Goal: Transaction & Acquisition: Download file/media

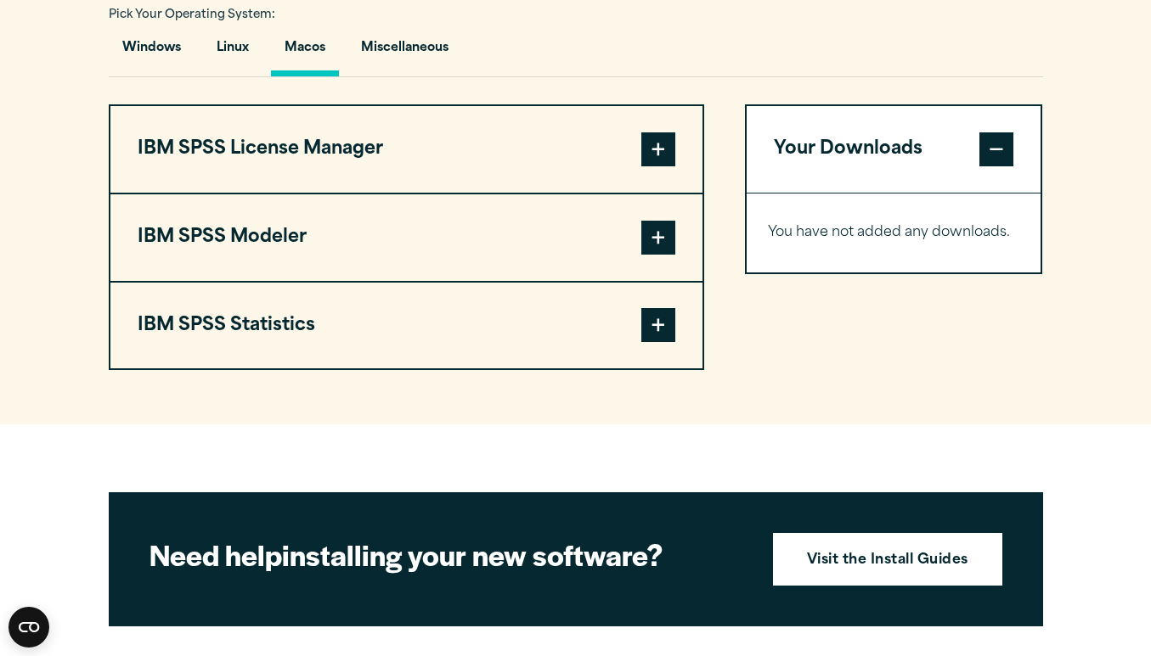
click at [368, 333] on button "IBM SPSS Statistics" at bounding box center [406, 326] width 592 height 87
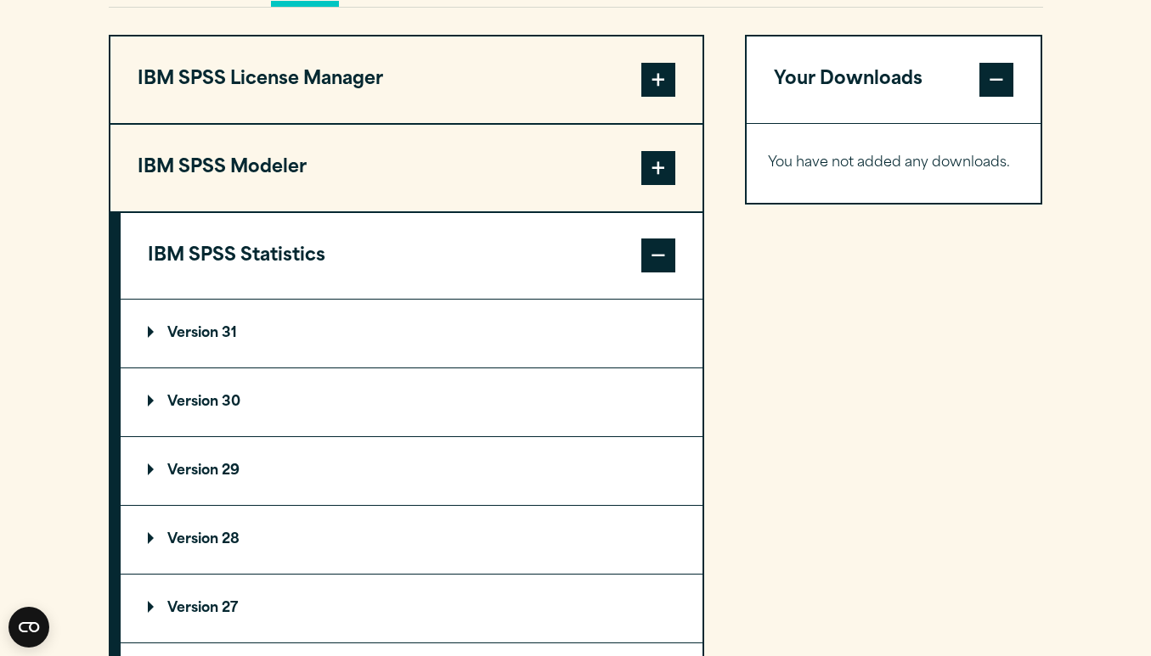
scroll to position [1357, 0]
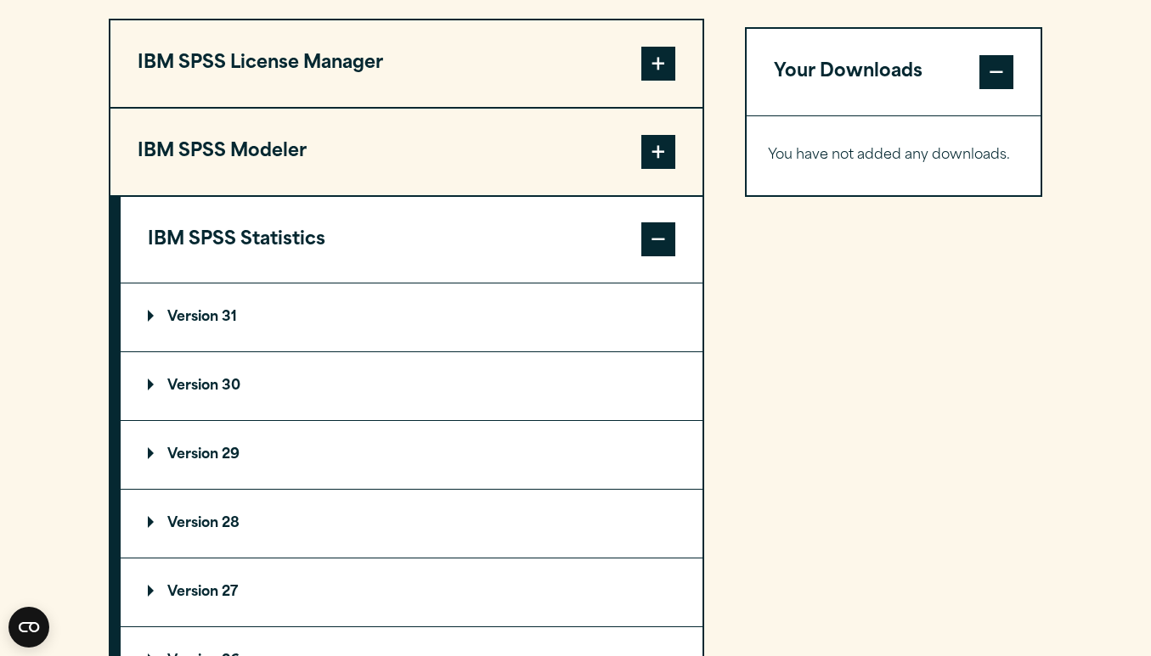
click at [223, 321] on p "Version 31" at bounding box center [192, 318] width 89 height 14
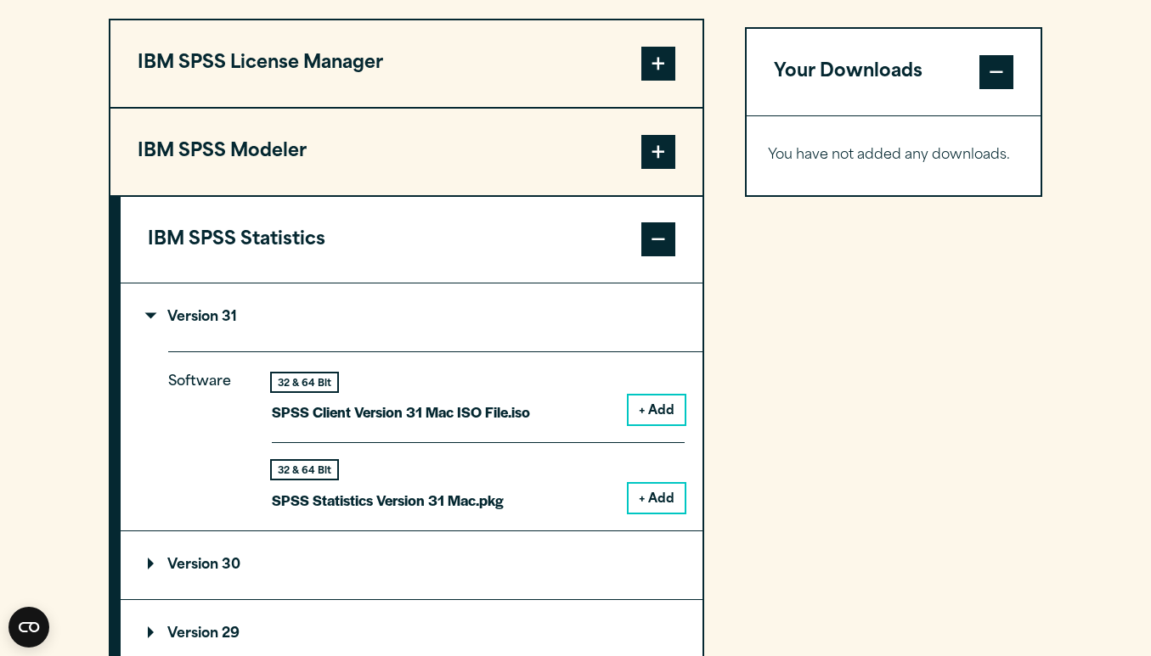
scroll to position [1378, 0]
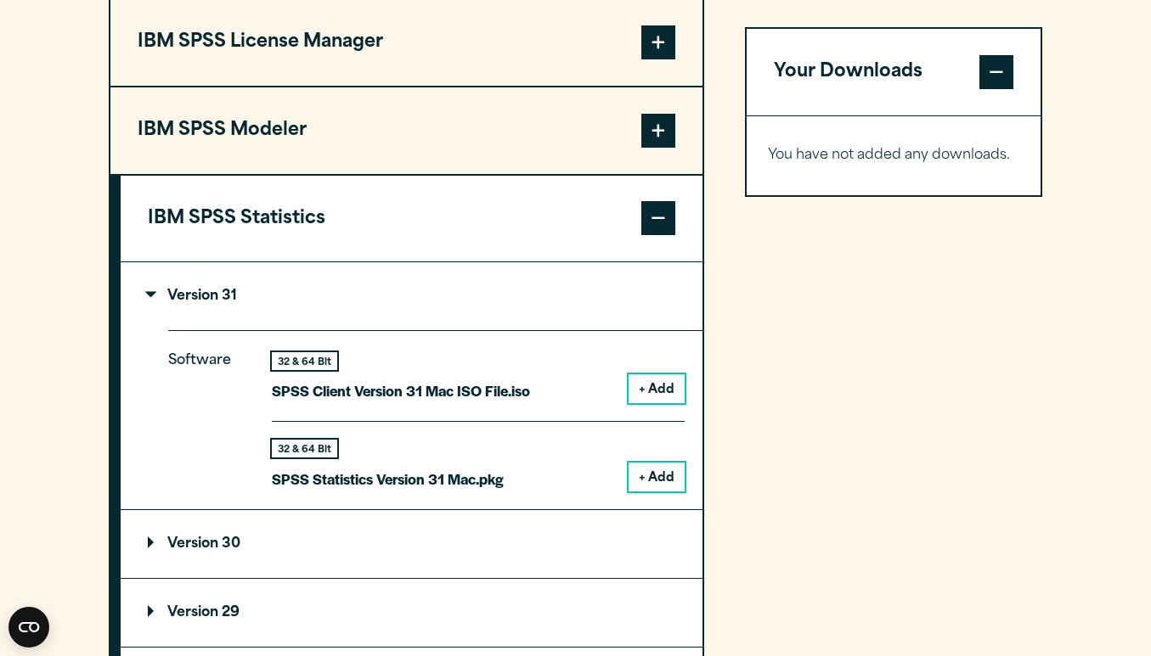
click at [656, 475] on button "+ Add" at bounding box center [656, 477] width 56 height 29
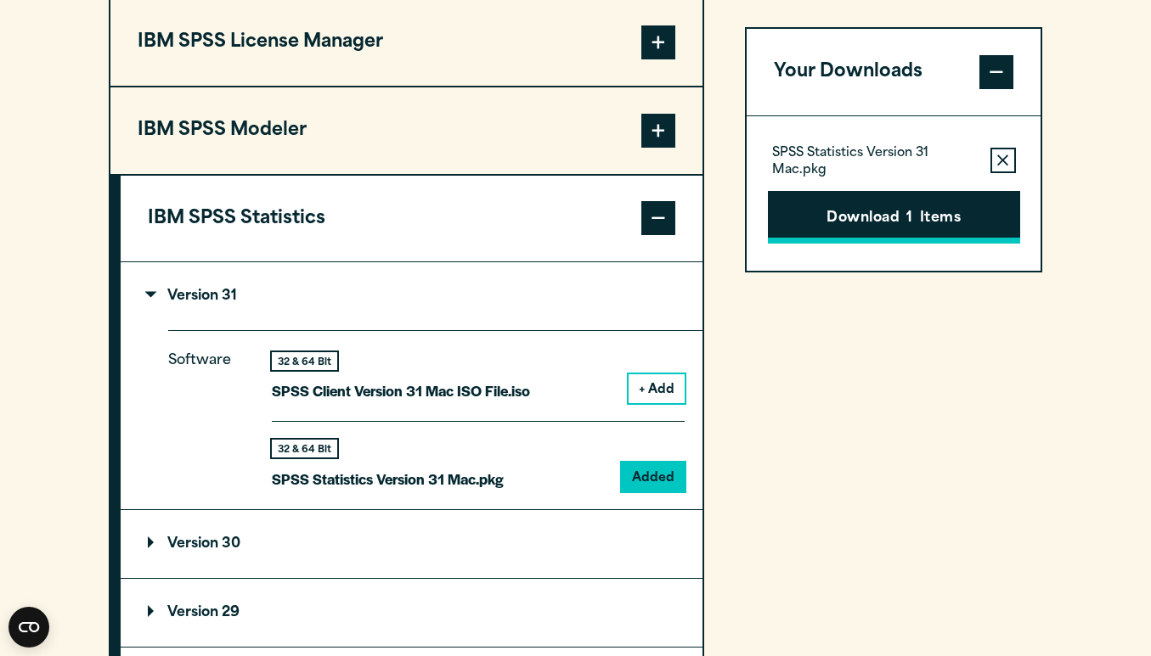
click at [884, 226] on button "Download 1 Items" at bounding box center [894, 217] width 252 height 53
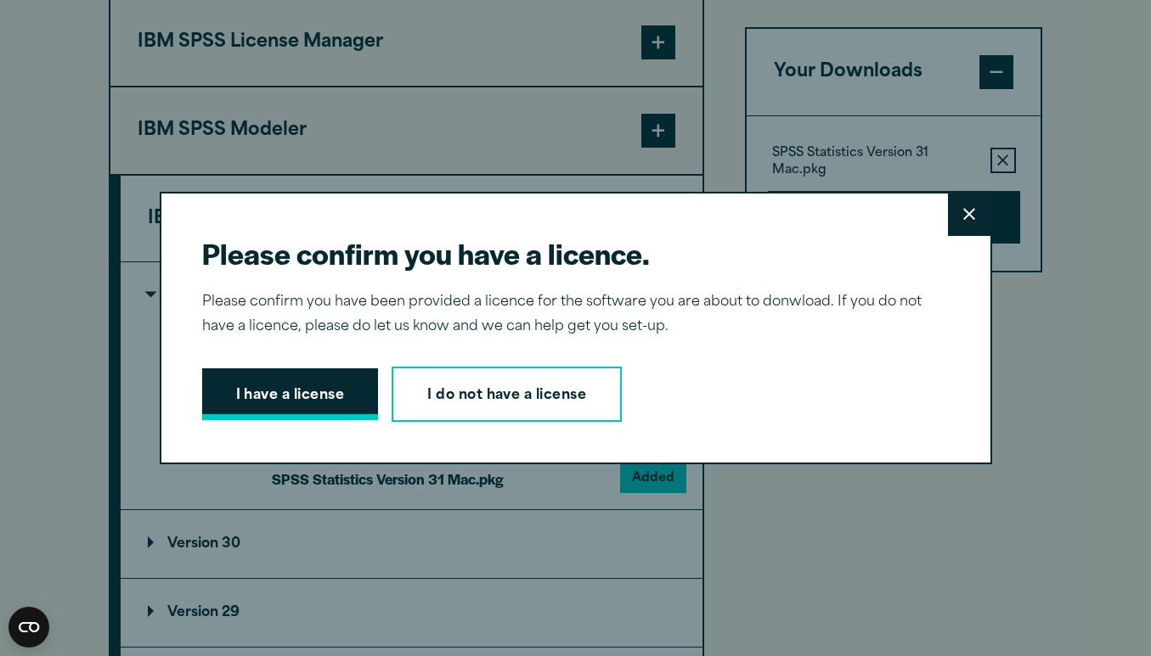
click at [351, 401] on button "I have a license" at bounding box center [290, 395] width 177 height 53
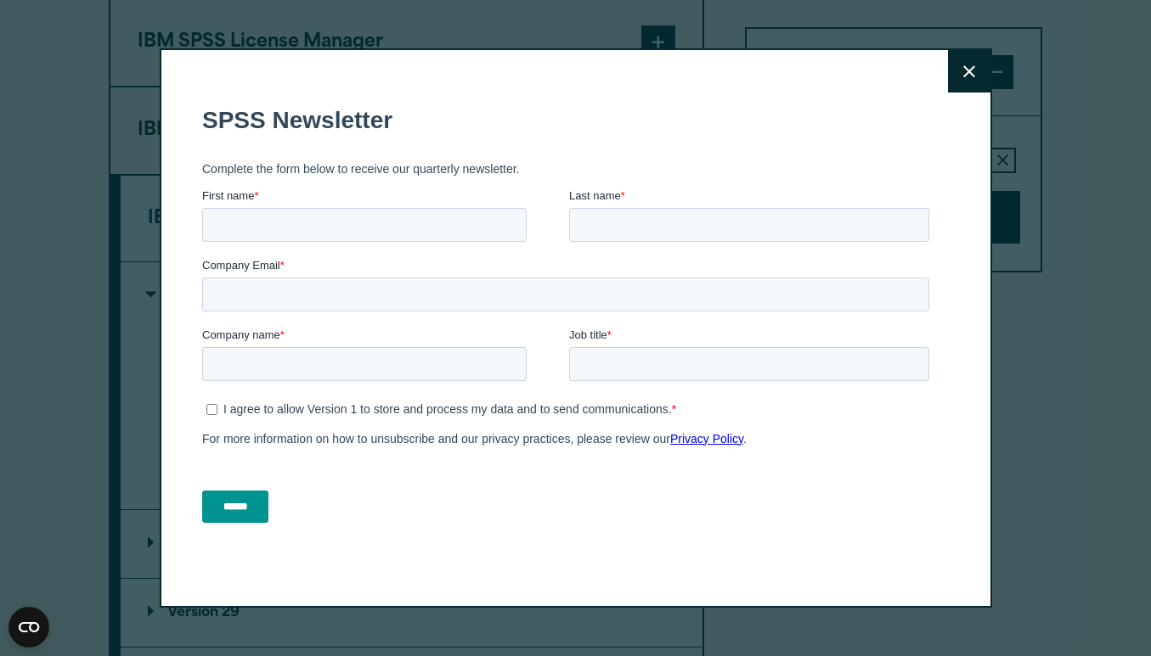
click at [965, 80] on button "Close" at bounding box center [969, 71] width 42 height 42
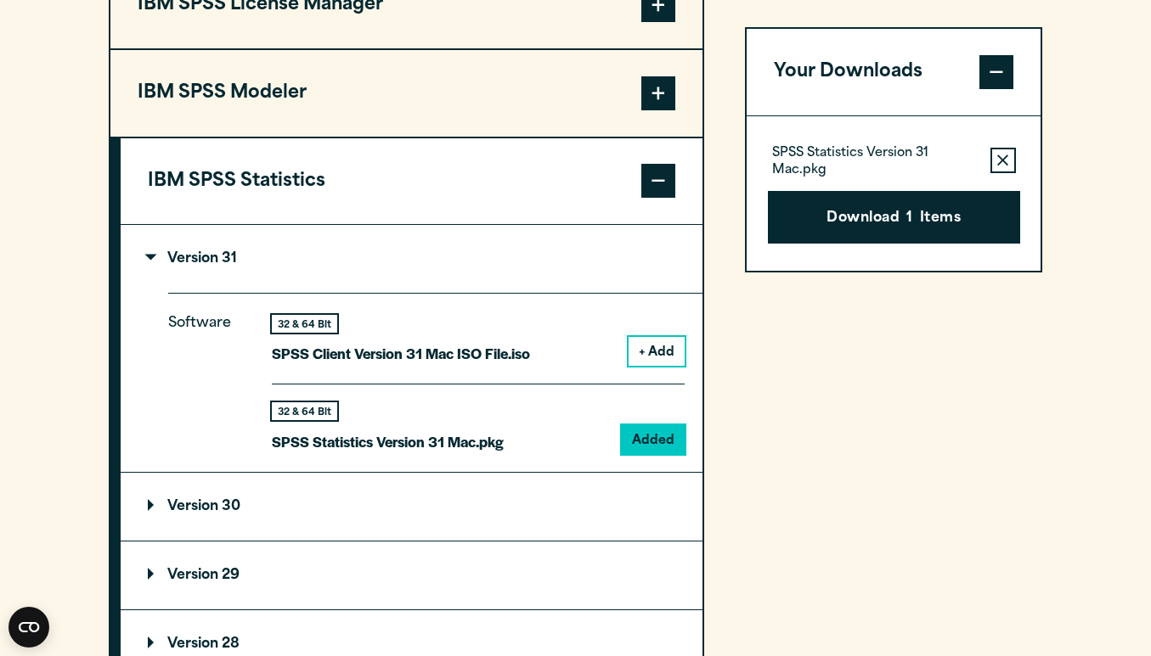
scroll to position [1428, 0]
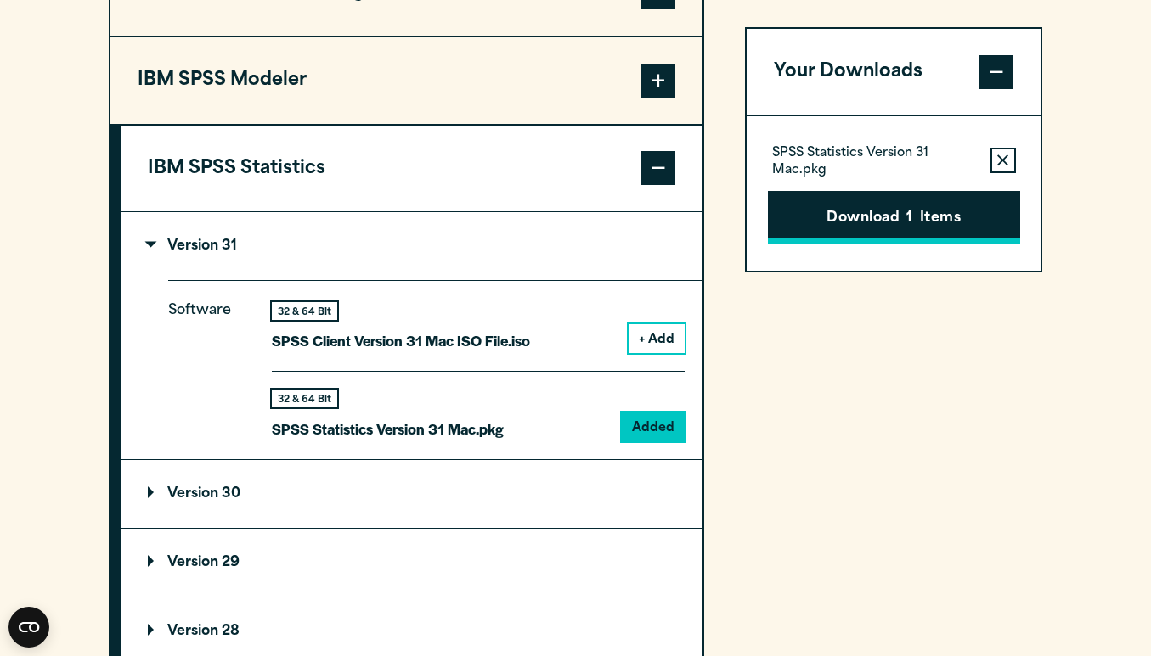
click at [812, 222] on button "Download 1 Items" at bounding box center [894, 217] width 252 height 53
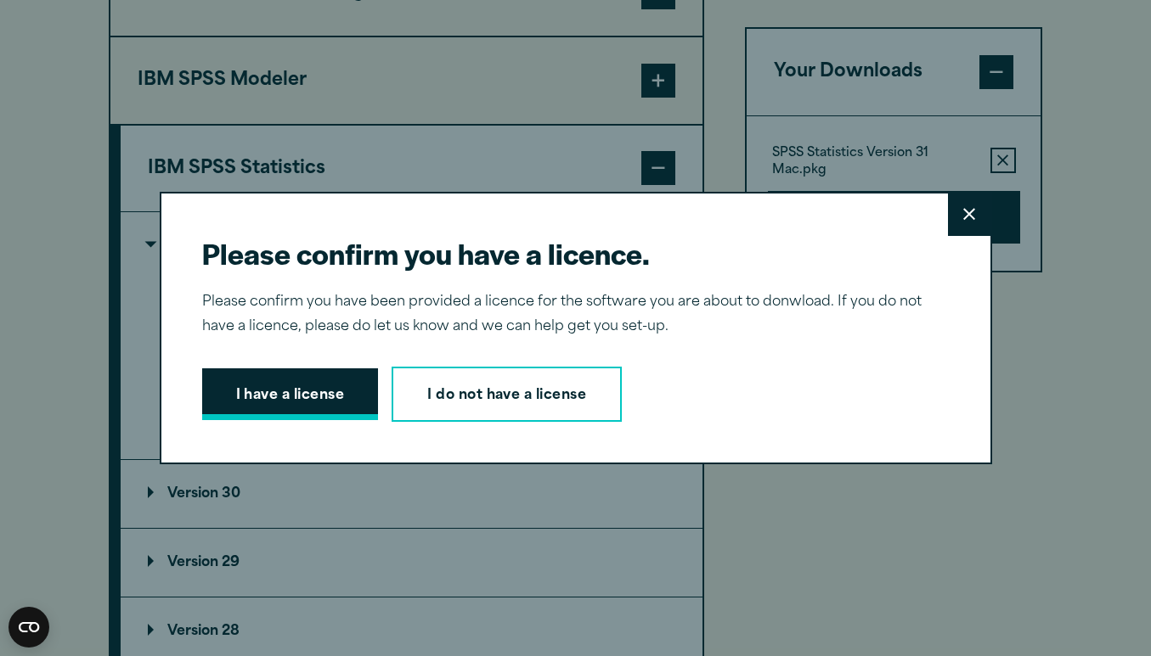
click at [318, 373] on button "I have a license" at bounding box center [290, 395] width 177 height 53
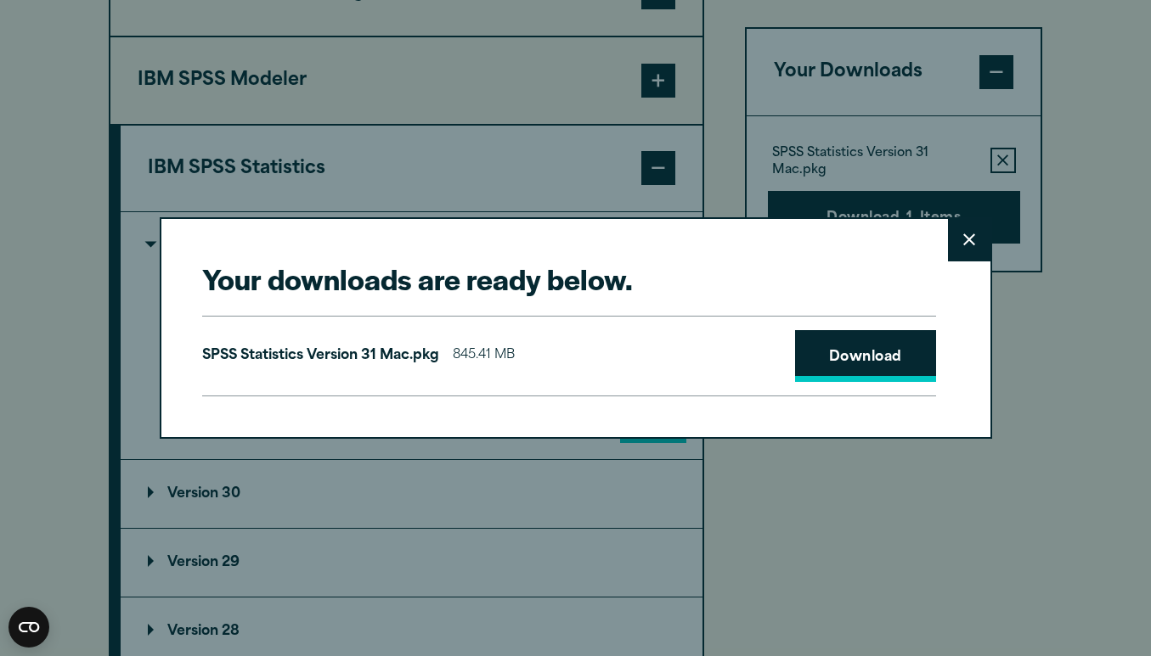
click at [839, 357] on link "Download" at bounding box center [865, 356] width 141 height 53
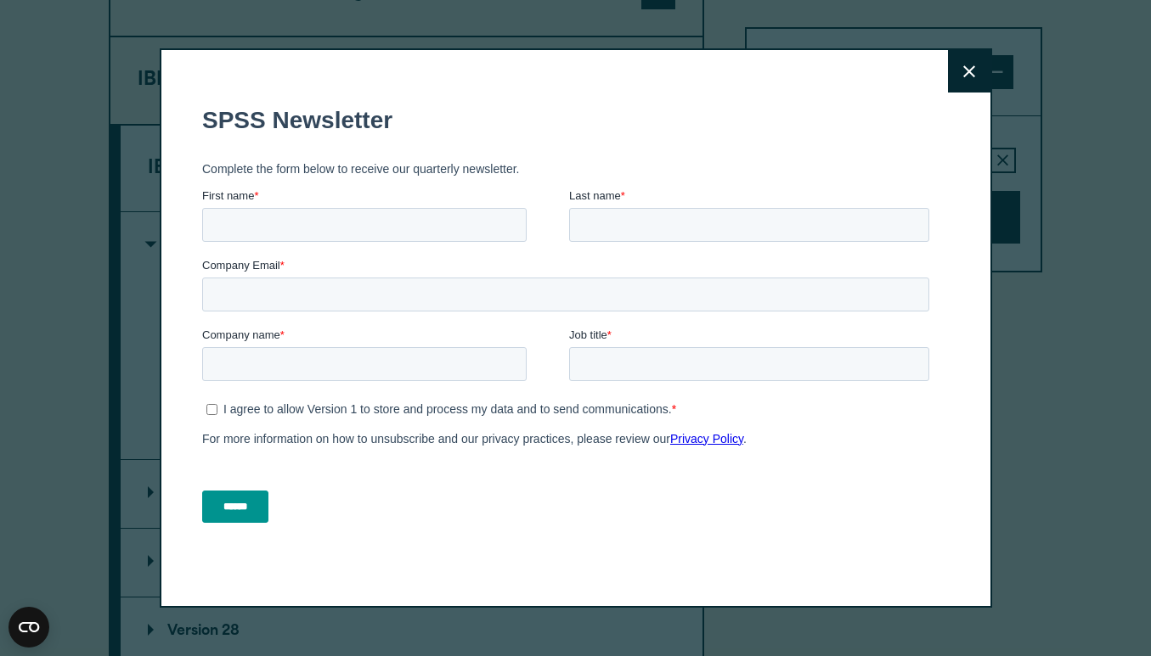
click at [981, 62] on button "Close" at bounding box center [969, 71] width 42 height 42
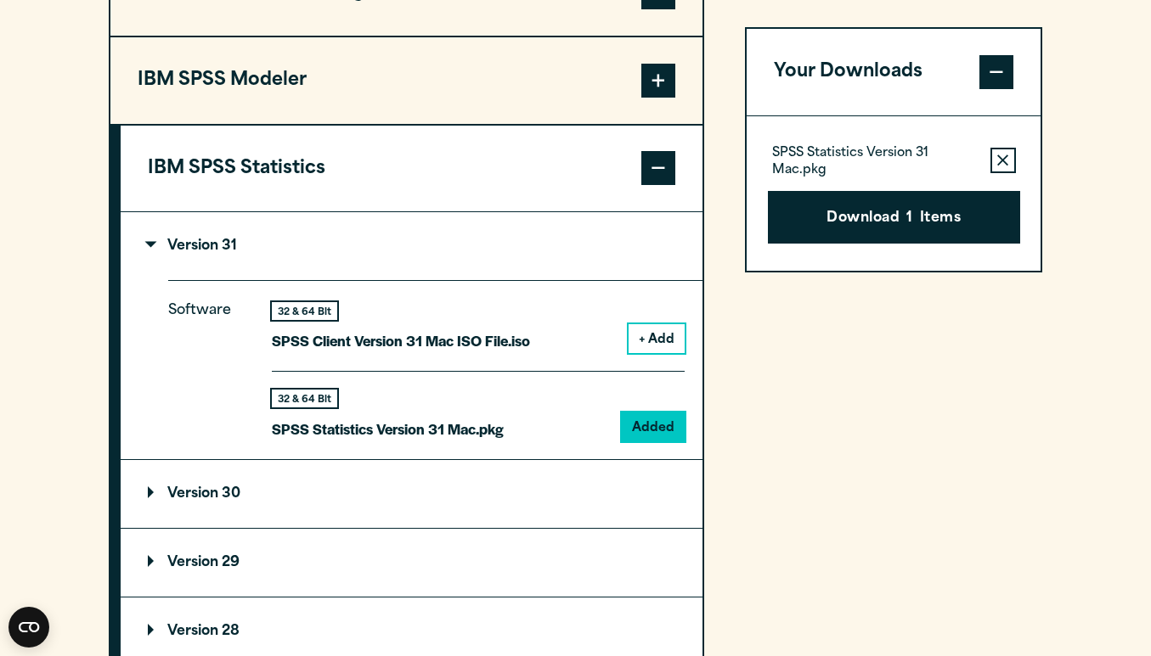
click at [1111, 83] on section "Select your software downloads Use the table below to find and navigate to your…" at bounding box center [575, 245] width 1151 height 1229
